Goal: Check status: Check status

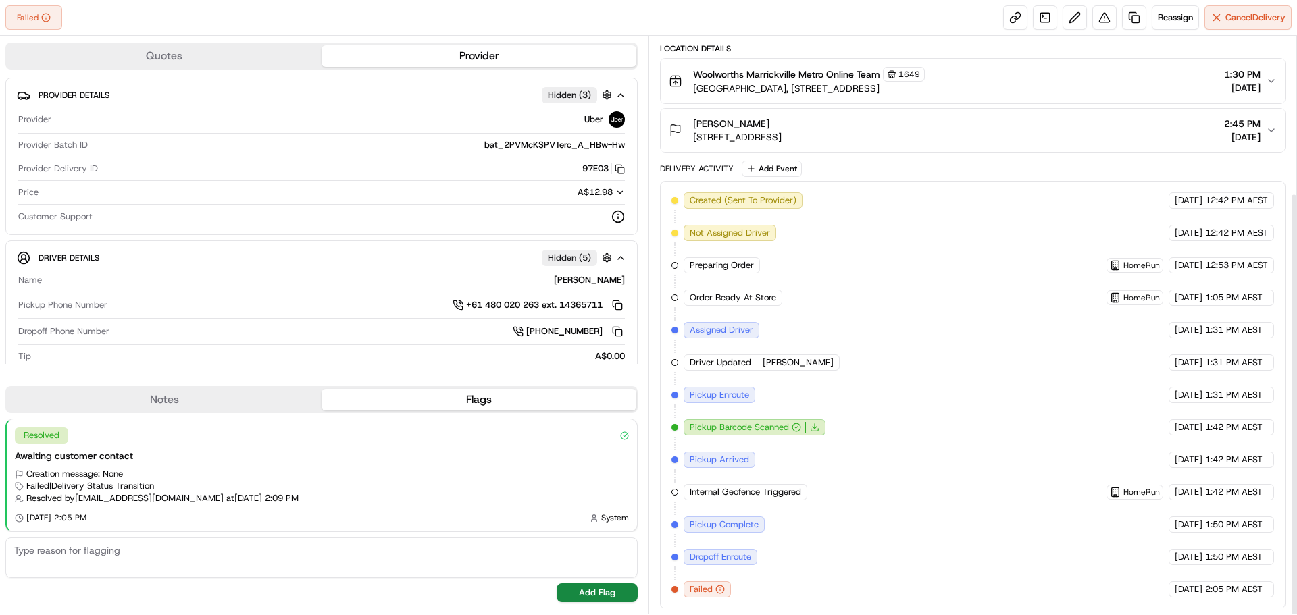
scroll to position [214, 0]
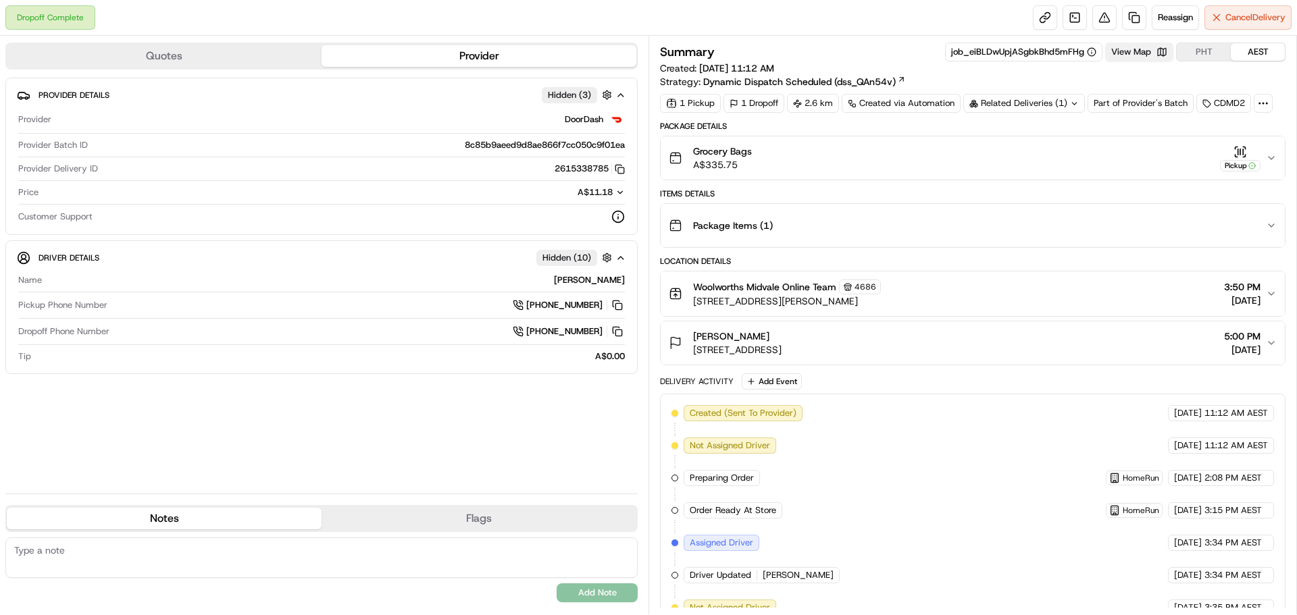
click at [1146, 49] on button "View Map" at bounding box center [1139, 52] width 68 height 19
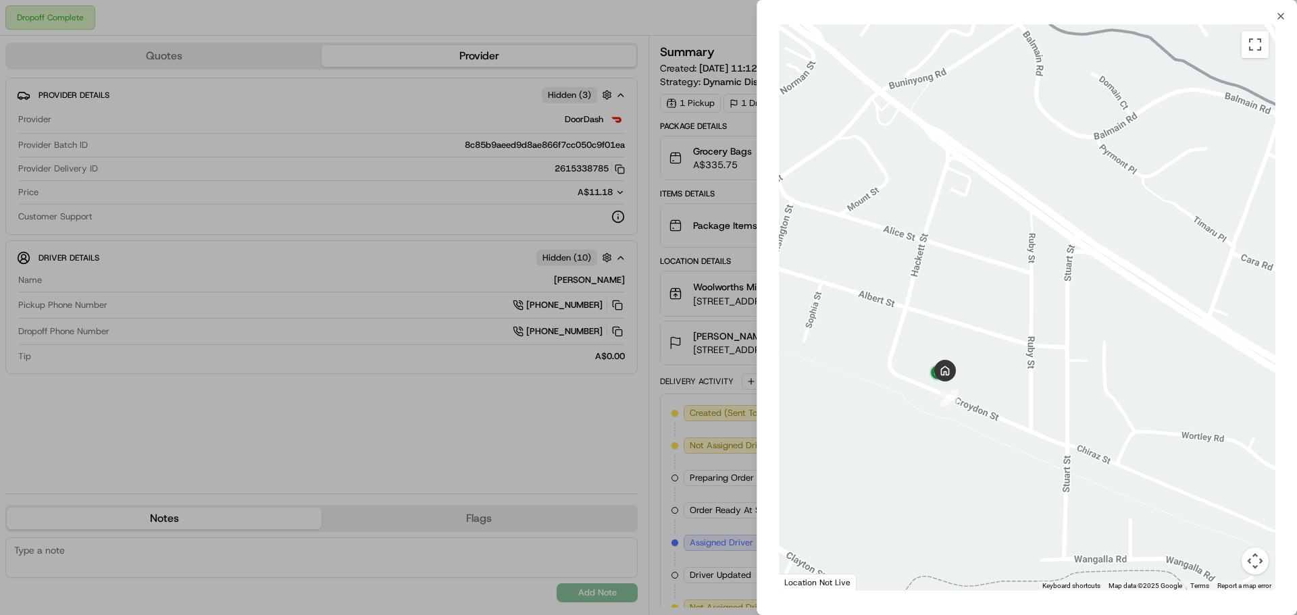
drag, startPoint x: 996, startPoint y: 441, endPoint x: 1006, endPoint y: 440, distance: 10.9
click at [1006, 440] on div at bounding box center [1027, 307] width 496 height 567
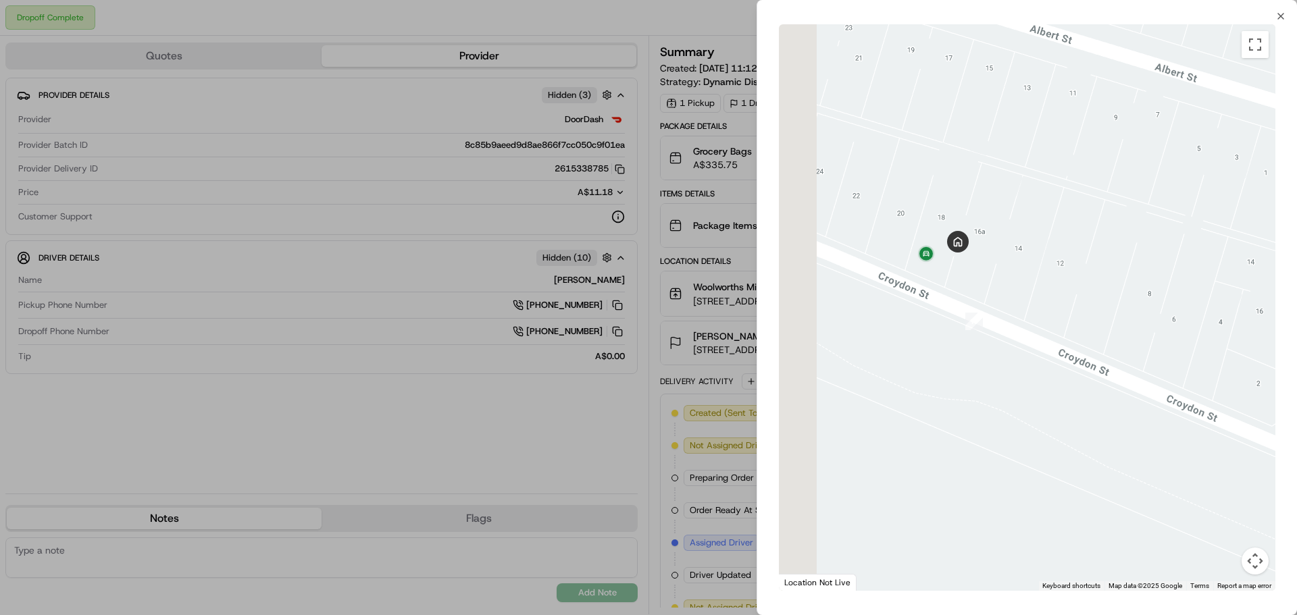
drag, startPoint x: 884, startPoint y: 370, endPoint x: 1066, endPoint y: 383, distance: 182.8
click at [1066, 383] on div at bounding box center [1027, 307] width 496 height 567
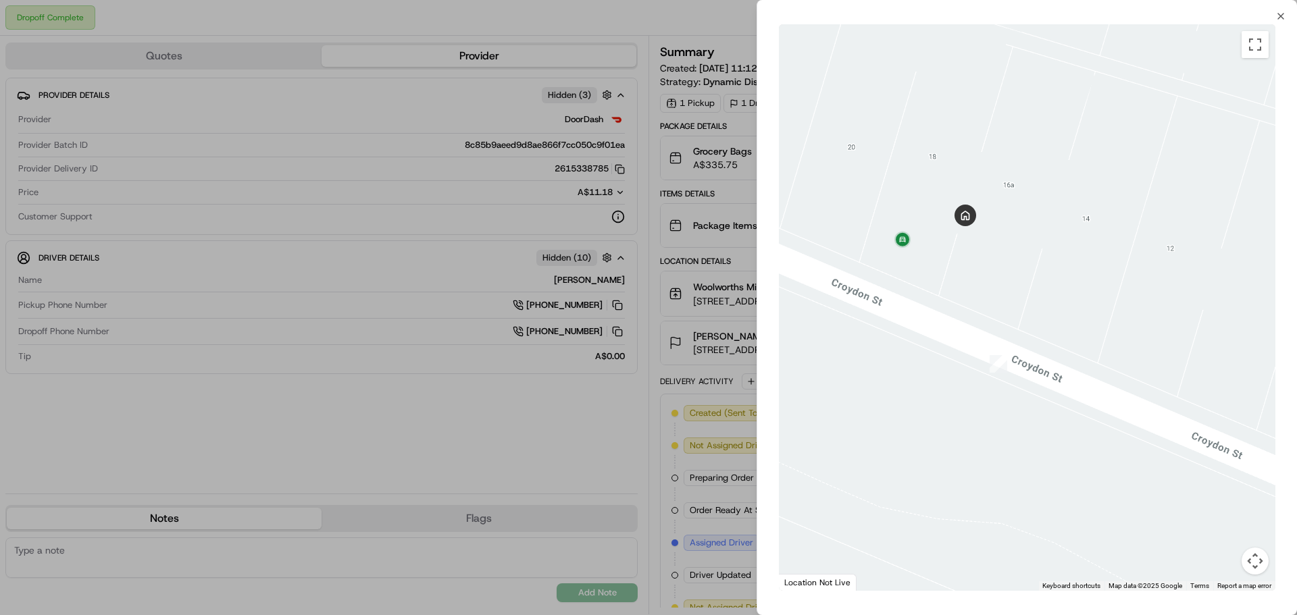
drag, startPoint x: 997, startPoint y: 282, endPoint x: 1066, endPoint y: 390, distance: 127.6
click at [1066, 390] on div at bounding box center [1027, 307] width 496 height 567
click at [1281, 12] on icon "button" at bounding box center [1280, 16] width 11 height 11
